Goal: Task Accomplishment & Management: Manage account settings

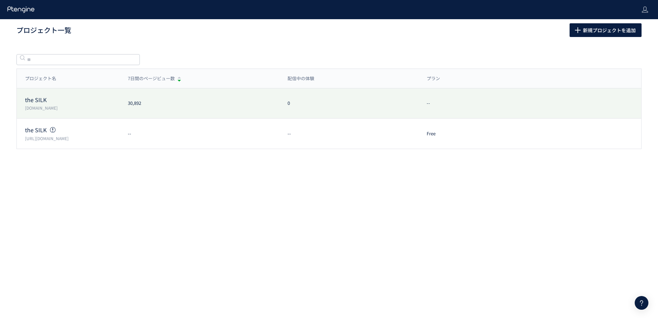
click at [94, 100] on p "the SILK" at bounding box center [72, 100] width 95 height 8
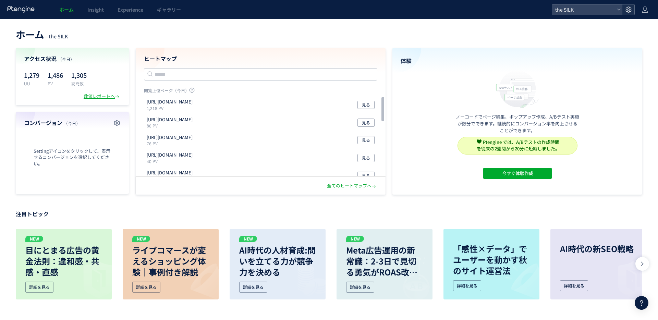
click at [624, 14] on div at bounding box center [628, 9] width 12 height 10
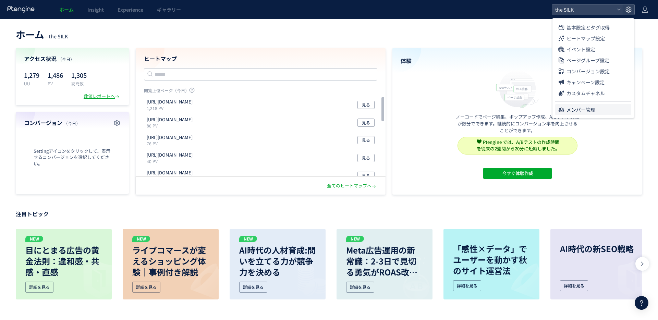
click at [584, 106] on span "メンバー管理" at bounding box center [580, 109] width 29 height 11
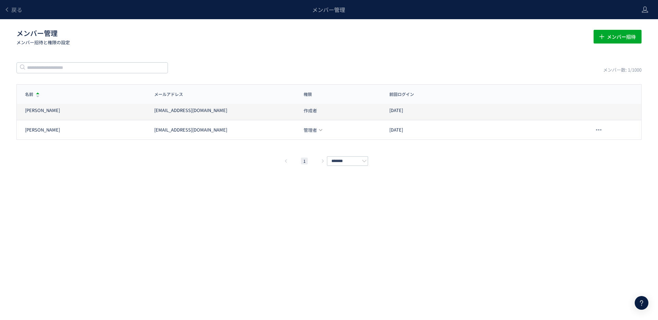
click at [127, 113] on div "[PERSON_NAME] [EMAIL_ADDRESS][DOMAIN_NAME] 作成者 [DATE]" at bounding box center [329, 110] width 624 height 19
copy div "[PERSON_NAME] [EMAIL_ADDRESS][DOMAIN_NAME]"
